Goal: Task Accomplishment & Management: Manage account settings

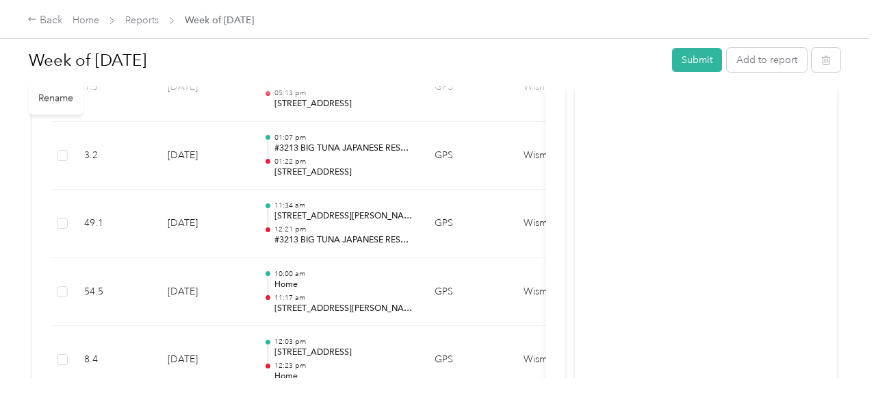
scroll to position [753, 0]
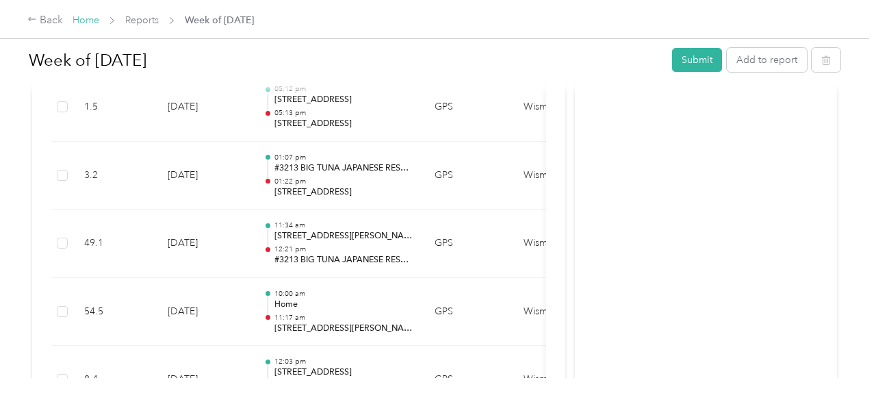
click at [90, 23] on link "Home" at bounding box center [86, 20] width 27 height 12
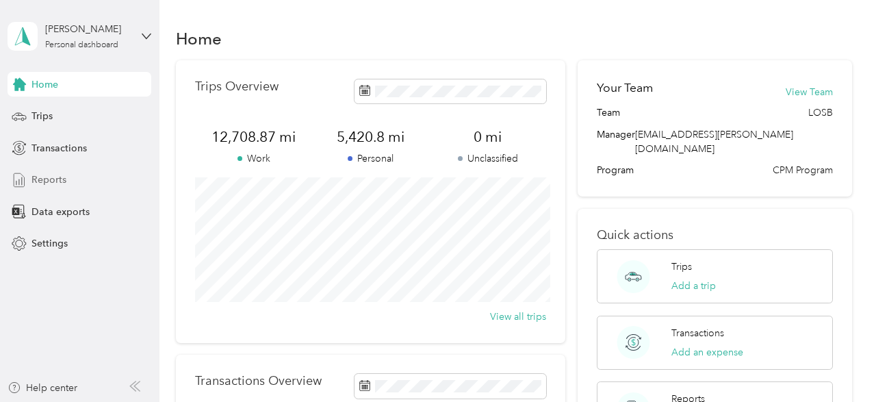
click at [64, 170] on div "Reports" at bounding box center [80, 180] width 144 height 25
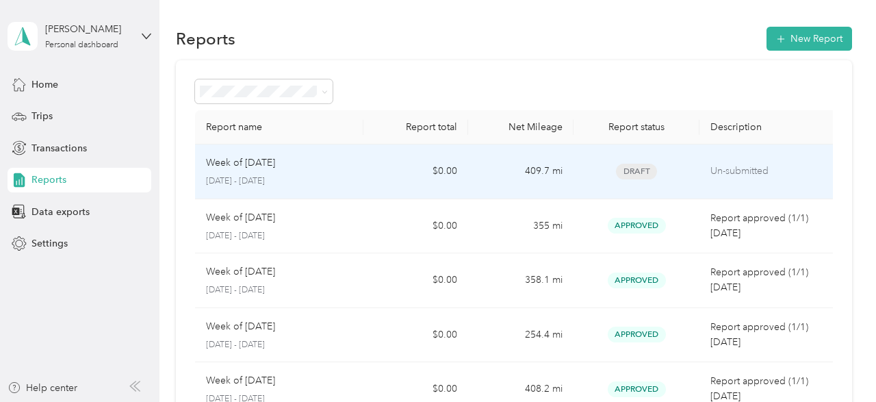
click at [377, 162] on td "$0.00" at bounding box center [415, 171] width 105 height 55
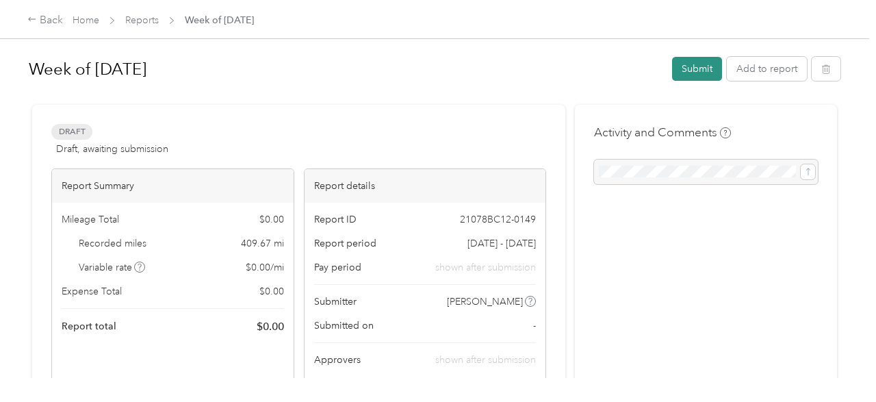
click at [703, 66] on button "Submit" at bounding box center [697, 69] width 50 height 24
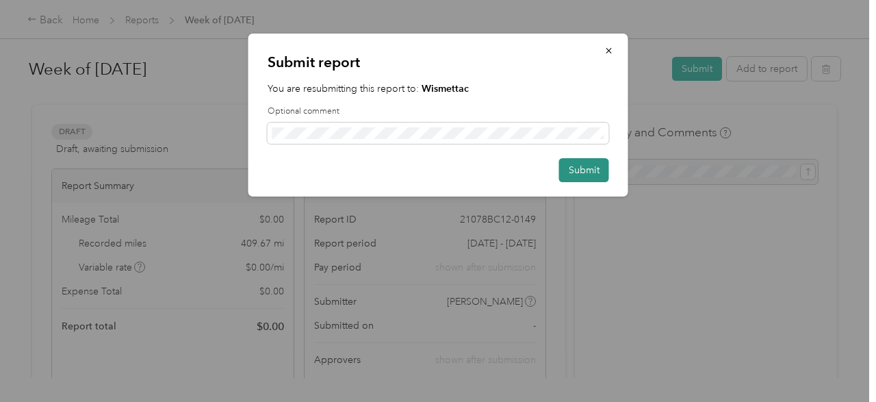
click at [587, 177] on button "Submit" at bounding box center [584, 170] width 50 height 24
